Goal: Navigation & Orientation: Find specific page/section

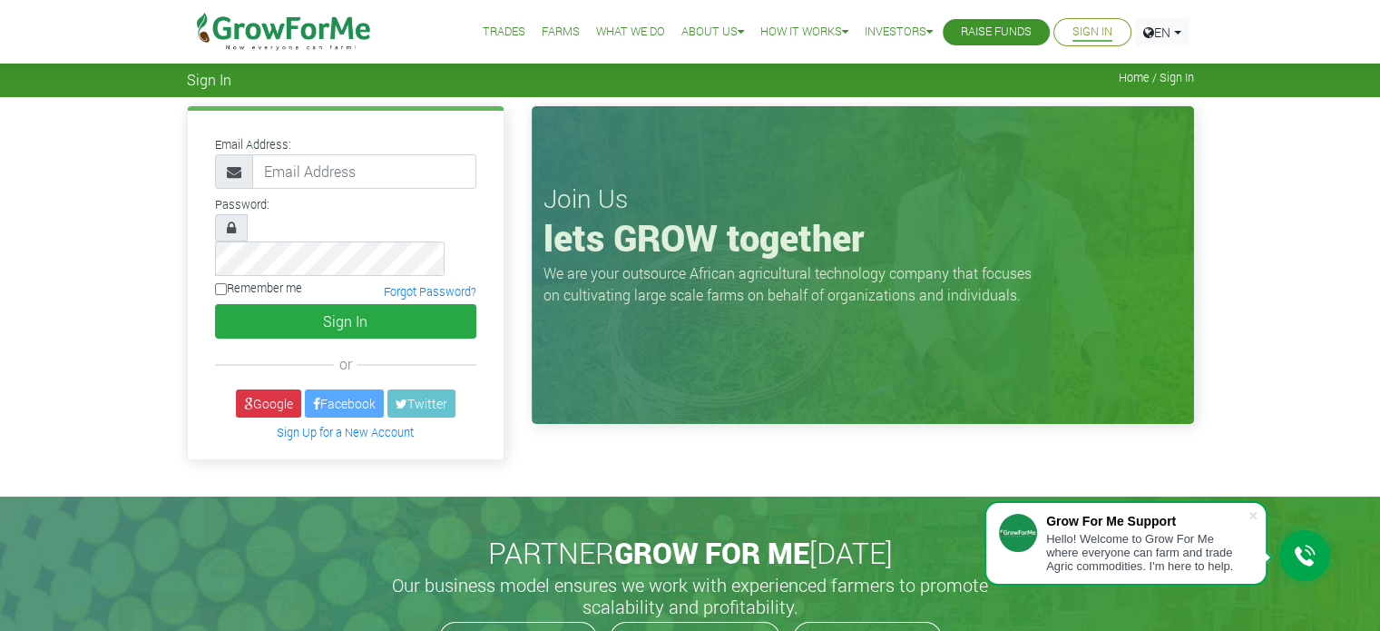
click at [559, 34] on link "Farms" at bounding box center [561, 32] width 38 height 19
click at [556, 33] on link "Farms" at bounding box center [561, 32] width 38 height 19
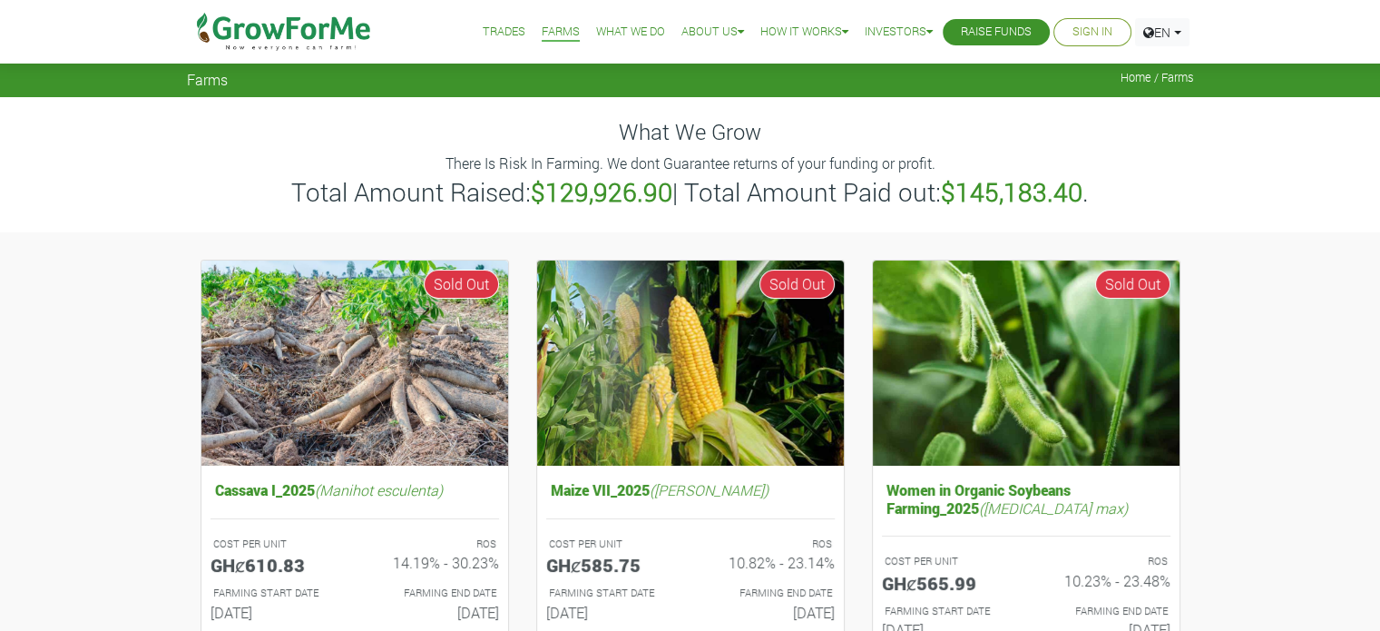
click at [490, 30] on link "Trades" at bounding box center [504, 32] width 43 height 19
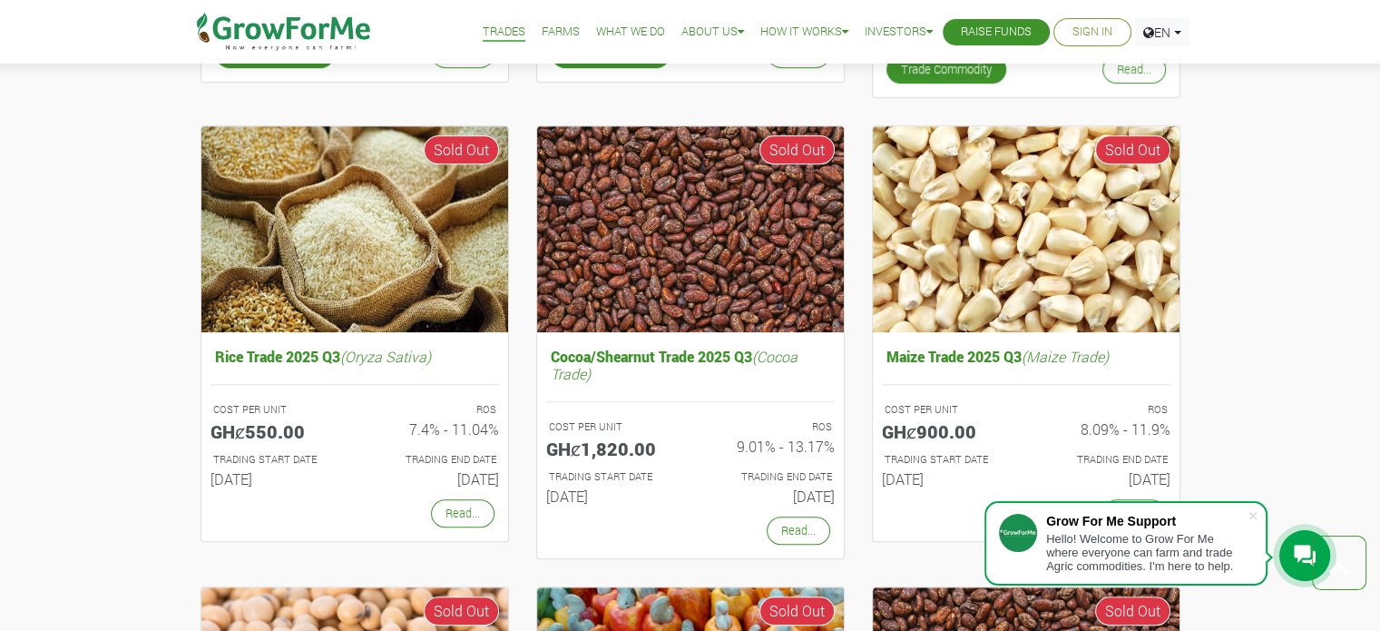
scroll to position [1050, 0]
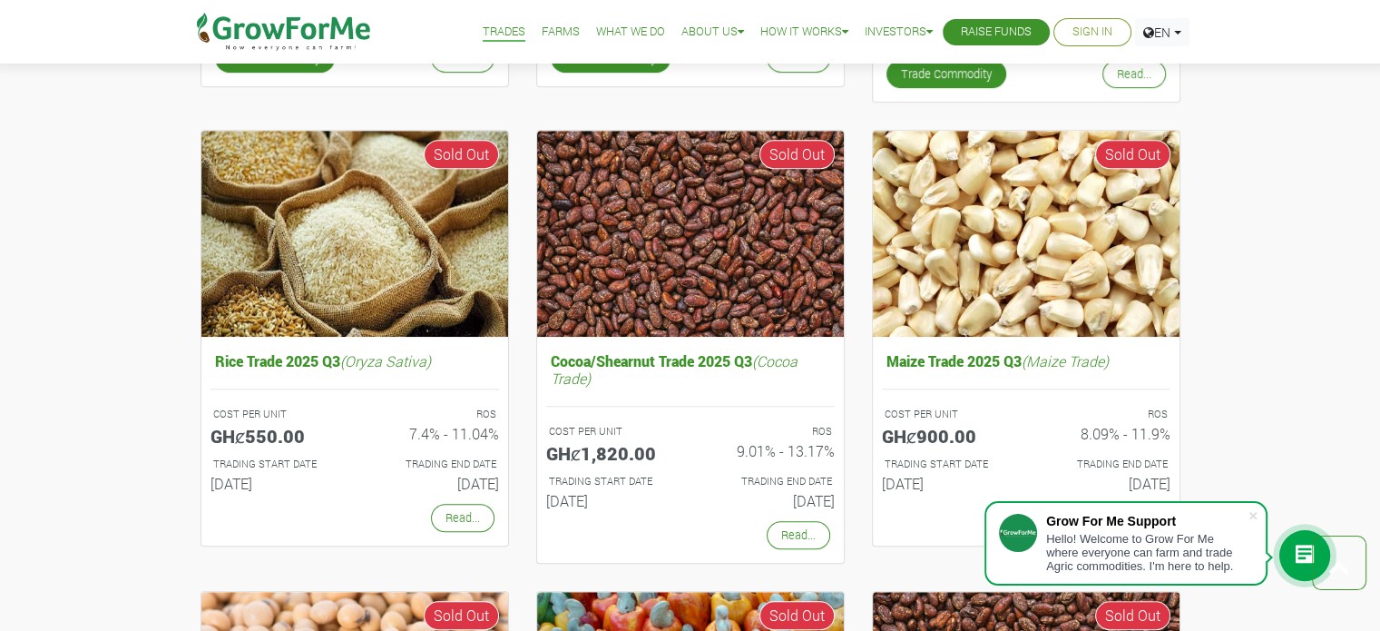
drag, startPoint x: 1392, startPoint y: 101, endPoint x: 1365, endPoint y: 334, distance: 234.6
click at [1365, 334] on html "Grow For Me Support Hello! Welcome to Grow For Me where everyone can farm and t…" at bounding box center [690, 563] width 1380 height 3226
click at [1253, 518] on span at bounding box center [1253, 515] width 18 height 18
